Goal: Task Accomplishment & Management: Complete application form

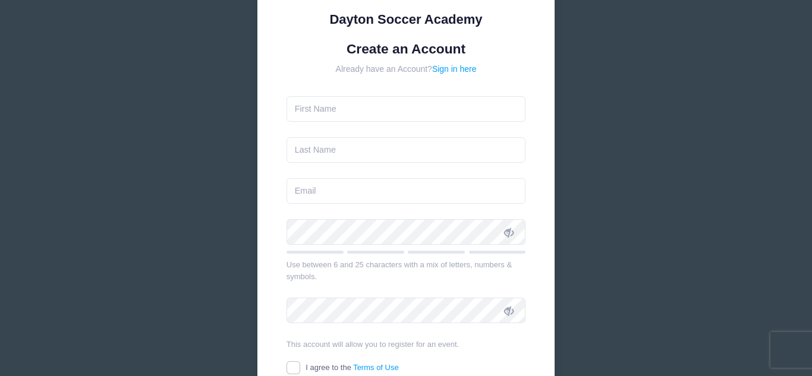
scroll to position [122, 0]
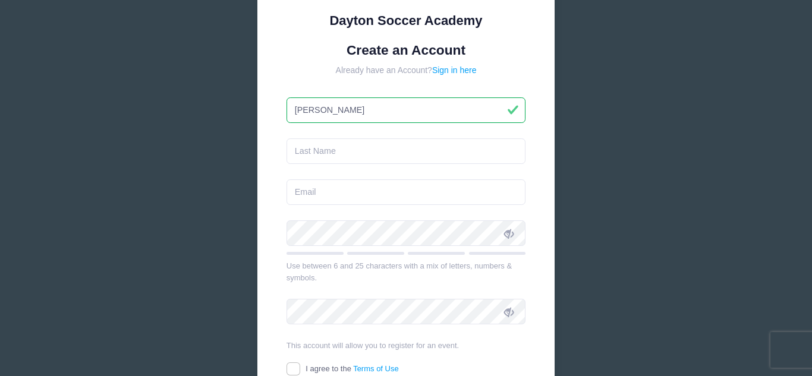
type input "Reid"
click at [392, 157] on input "text" at bounding box center [407, 152] width 240 height 26
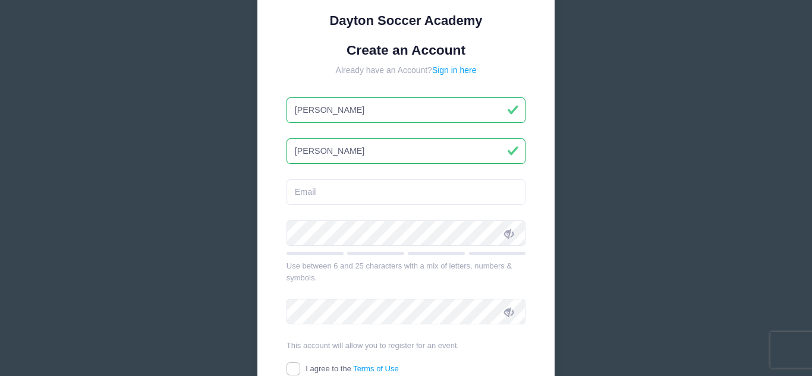
type input "Kantner"
click at [389, 196] on input "email" at bounding box center [407, 193] width 240 height 26
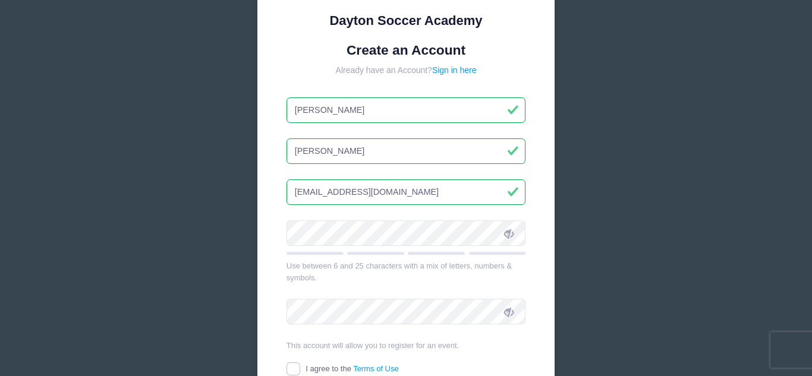
type input "kantner5@icloud.com"
click at [515, 235] on span at bounding box center [509, 233] width 20 height 20
click at [357, 326] on form "Create an Account Already have an Account? Sign in here Reid Kantner kantner5@i…" at bounding box center [407, 230] width 240 height 376
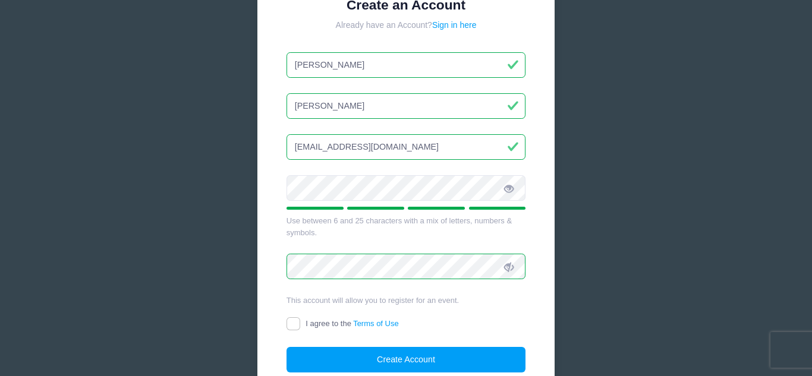
scroll to position [174, 0]
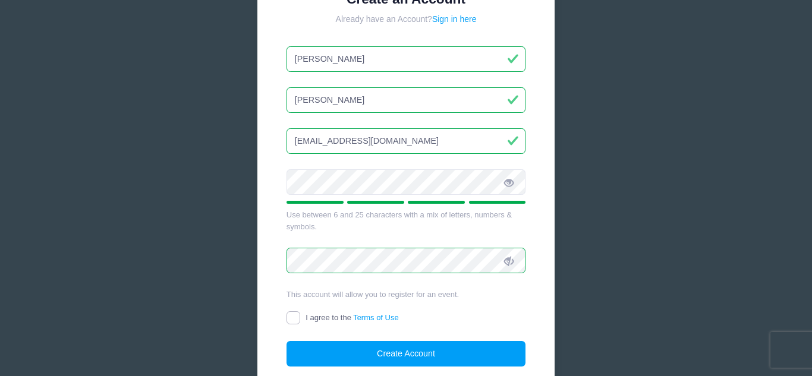
click at [296, 317] on input "I agree to the Terms of Use" at bounding box center [294, 319] width 14 height 14
checkbox input "true"
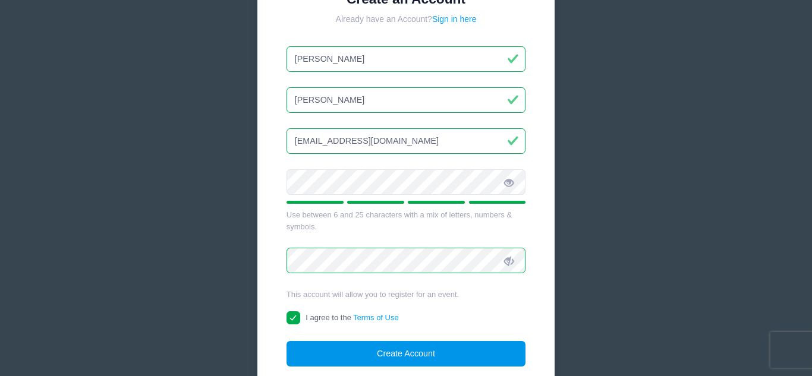
click at [348, 354] on button "Create Account" at bounding box center [407, 354] width 240 height 26
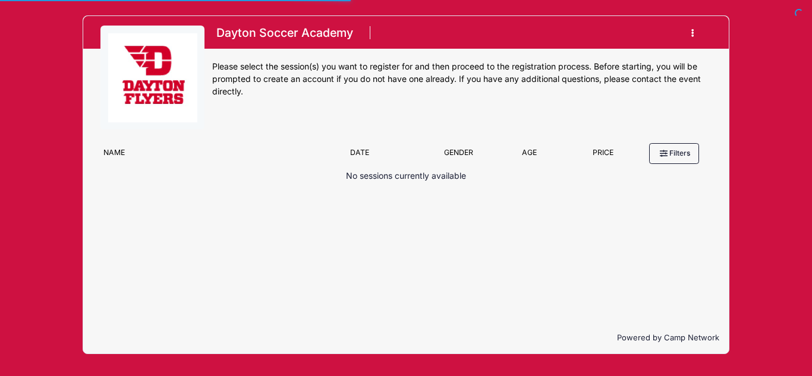
click at [454, 177] on p "No sessions currently available" at bounding box center [406, 176] width 120 height 12
click at [121, 78] on img at bounding box center [152, 77] width 89 height 89
